Goal: Use online tool/utility: Use online tool/utility

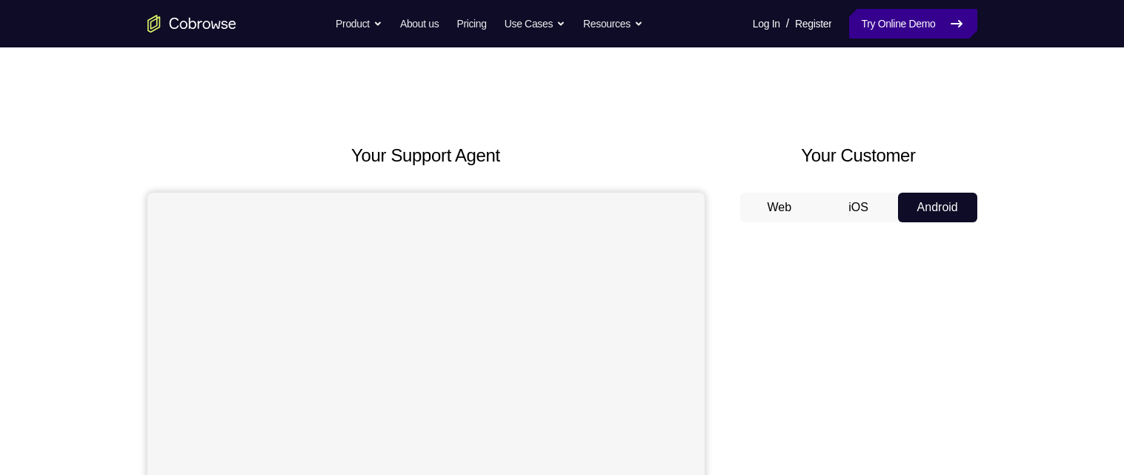
click at [929, 26] on link "Try Online Demo" at bounding box center [912, 24] width 127 height 30
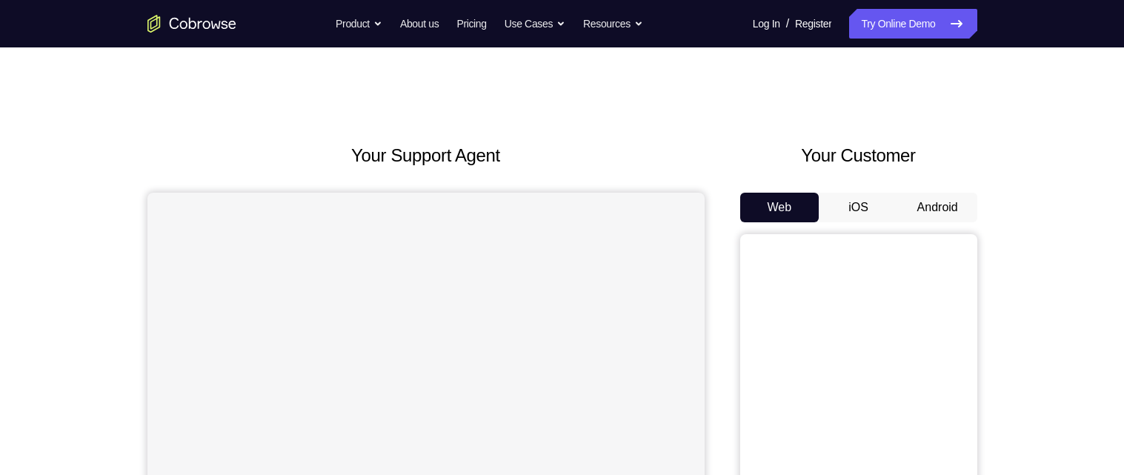
click at [926, 204] on button "Android" at bounding box center [937, 208] width 79 height 30
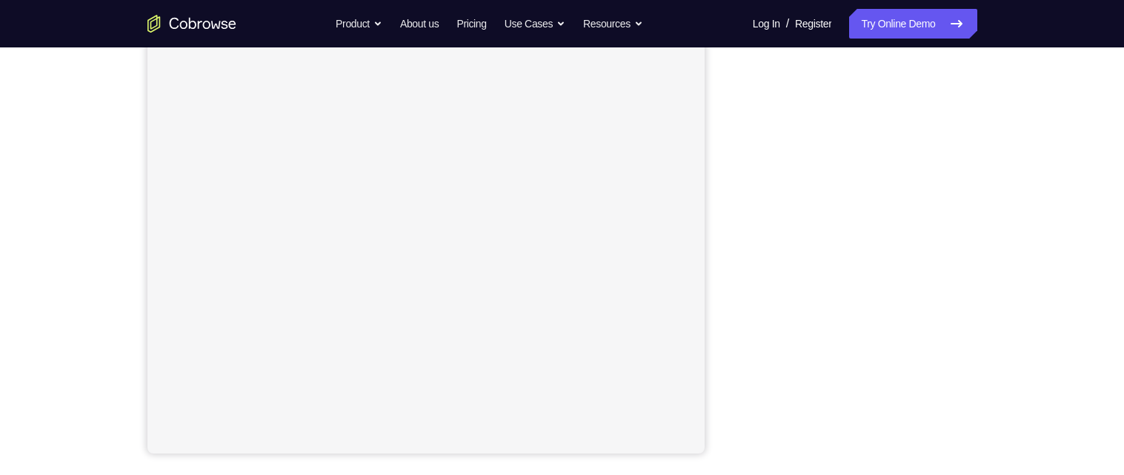
scroll to position [236, 0]
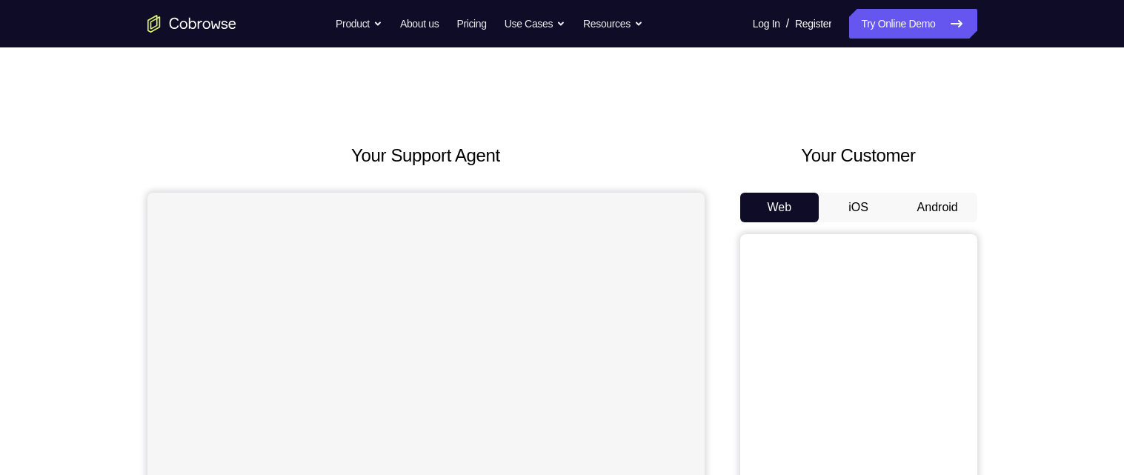
click at [956, 206] on button "Android" at bounding box center [937, 208] width 79 height 30
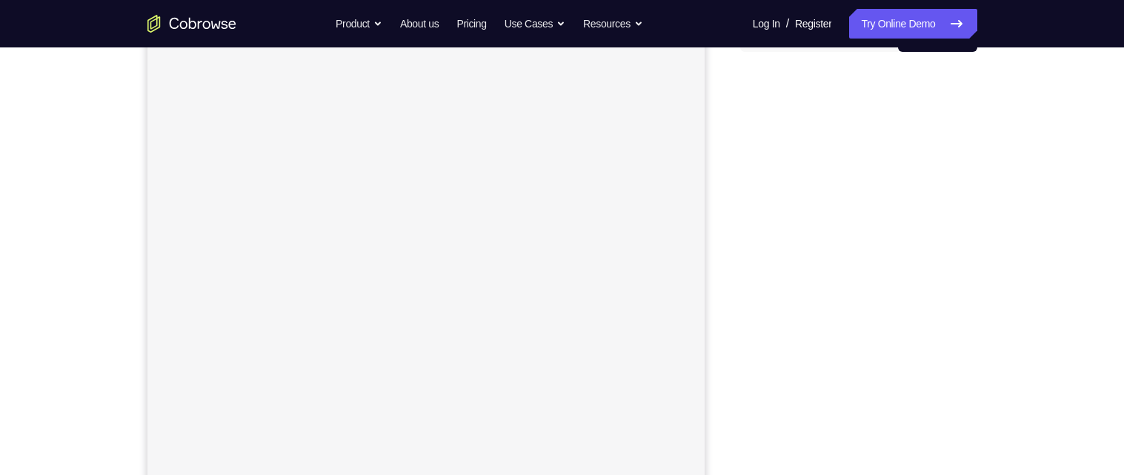
scroll to position [145, 0]
